Goal: Task Accomplishment & Management: Use online tool/utility

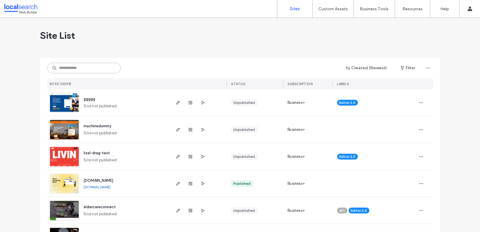
click at [89, 68] on input at bounding box center [83, 68] width 73 height 11
paste input "********"
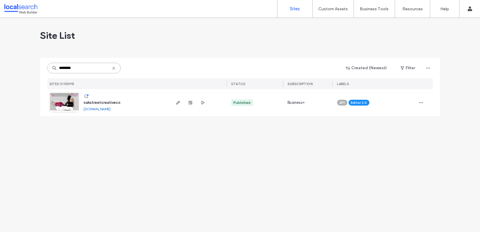
type input "********"
click at [95, 102] on span "oakstreetcreativeco" at bounding box center [102, 102] width 37 height 4
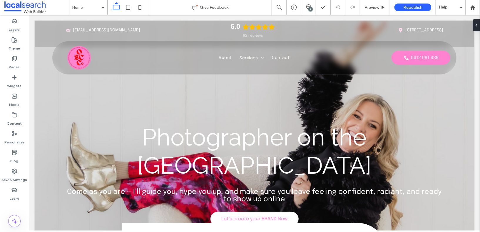
click at [310, 8] on div "9" at bounding box center [310, 9] width 4 height 4
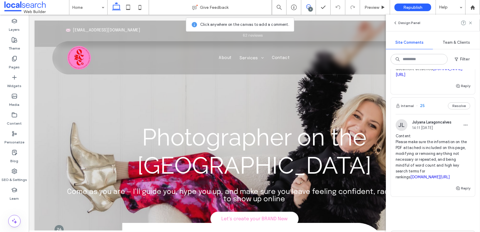
scroll to position [858, 0]
click at [441, 75] on link "irp.cdn-website.com/31252ba7/files/uploaded/Claire-s+Messaging+Cheat+Sheet.pdf" at bounding box center [428, 70] width 67 height 10
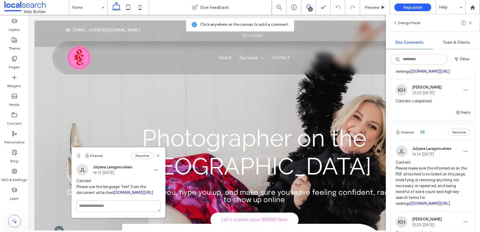
scroll to position [487, 0]
click at [423, 75] on span "Content Please make sure the information on the PDF attached is included on thi…" at bounding box center [432, 51] width 75 height 47
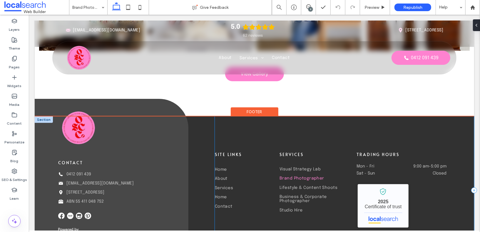
scroll to position [2969, 0]
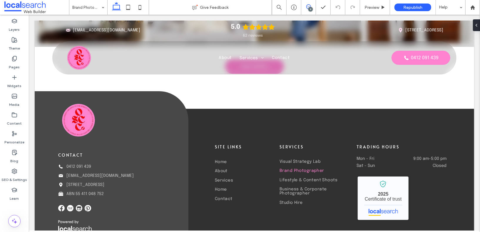
click at [312, 7] on span at bounding box center [308, 6] width 14 height 5
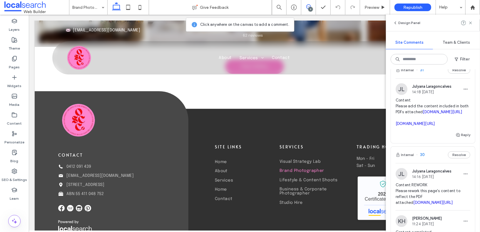
scroll to position [223, 0]
click at [426, 114] on link "irp.cdn-website.com/31252ba7/files/uploaded/The+Complete+BRAND+New+Photography+…" at bounding box center [442, 112] width 39 height 4
click at [423, 169] on div at bounding box center [240, 116] width 480 height 232
click at [421, 174] on div "Business & Corporate Photographer Give Feedback 9 Preview Republish Help Design…" at bounding box center [240, 116] width 480 height 232
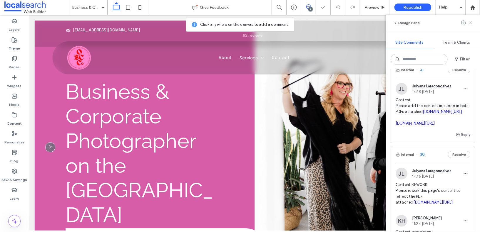
click at [421, 126] on link "irp.cdn-website.com/31252ba7/files/uploaded/BRAND+New+Social+Media+Templates.pdf" at bounding box center [414, 123] width 39 height 4
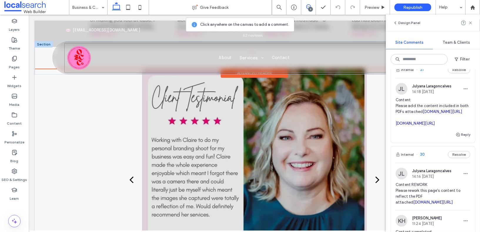
scroll to position [874, 0]
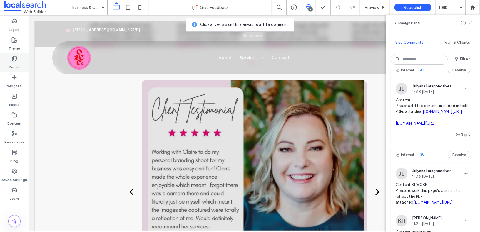
click at [16, 65] on label "Pages" at bounding box center [14, 66] width 11 height 8
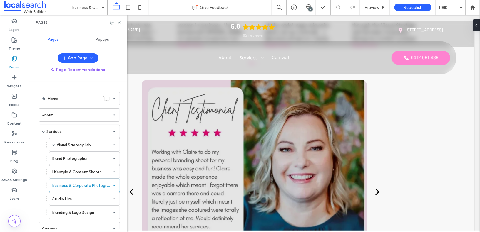
scroll to position [0, 0]
click at [64, 158] on label "Brand Photographer" at bounding box center [69, 159] width 35 height 10
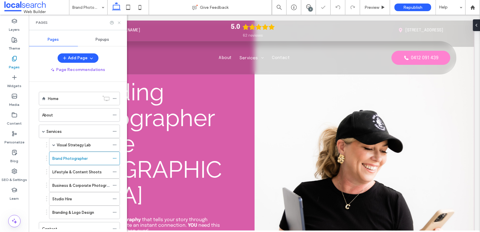
click at [119, 23] on use at bounding box center [119, 22] width 2 height 2
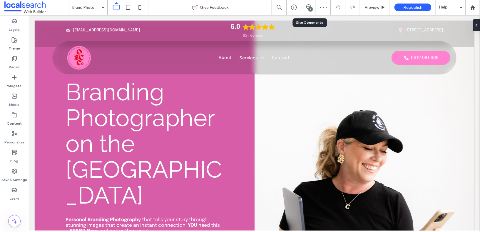
click at [306, 11] on div "9" at bounding box center [308, 7] width 15 height 15
click at [307, 4] on div "9" at bounding box center [308, 7] width 15 height 15
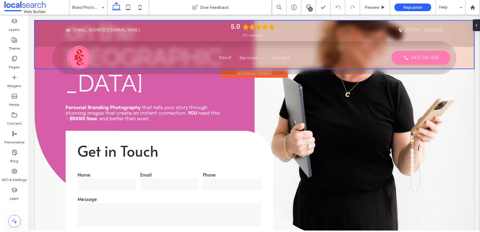
scroll to position [98, 0]
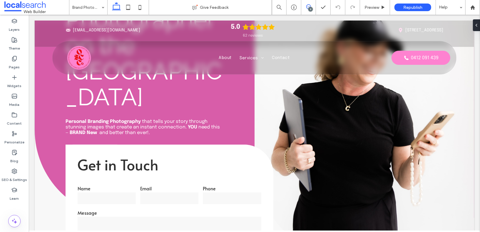
click at [309, 6] on icon at bounding box center [308, 6] width 5 height 5
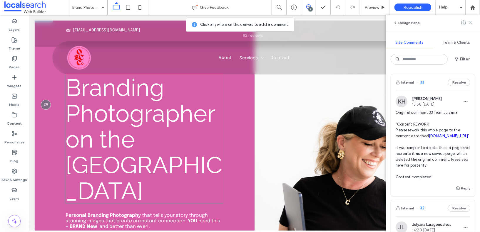
scroll to position [0, 0]
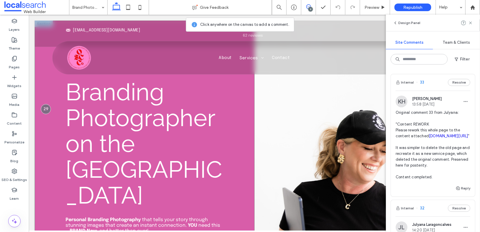
click at [41, 106] on div "Branding Photographer on the Central Coast Personal Branding Photography that t…" at bounding box center [144, 168] width 220 height 296
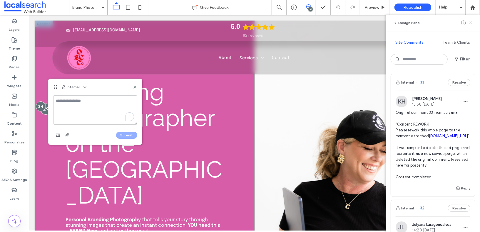
click at [46, 110] on div at bounding box center [45, 108] width 11 height 11
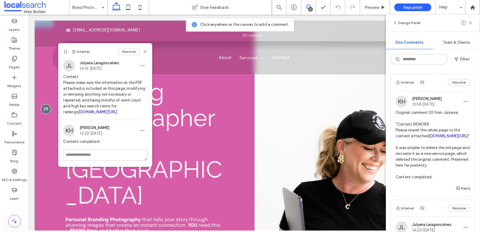
click at [46, 110] on div at bounding box center [46, 109] width 10 height 10
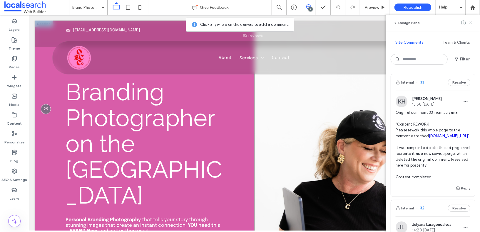
click at [46, 110] on div at bounding box center [46, 109] width 10 height 10
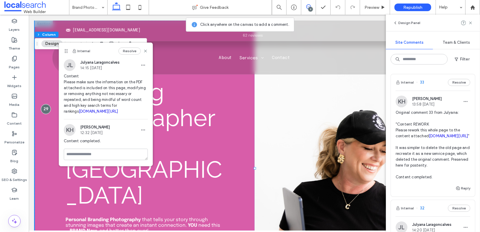
click at [92, 115] on span "Content Please make sure the information on the PDF attached is included on thi…" at bounding box center [106, 93] width 84 height 41
click at [92, 114] on link "irp.cdn-website.com/31252ba7/files/uploaded/Personal+Branding+Photography+for+W…" at bounding box center [98, 111] width 39 height 4
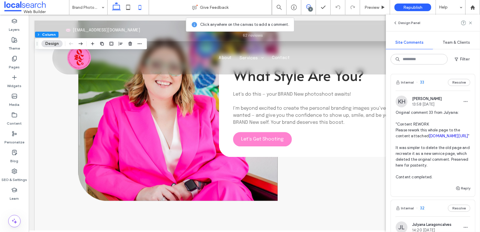
scroll to position [2362, 0]
